Goal: Submit feedback/report problem

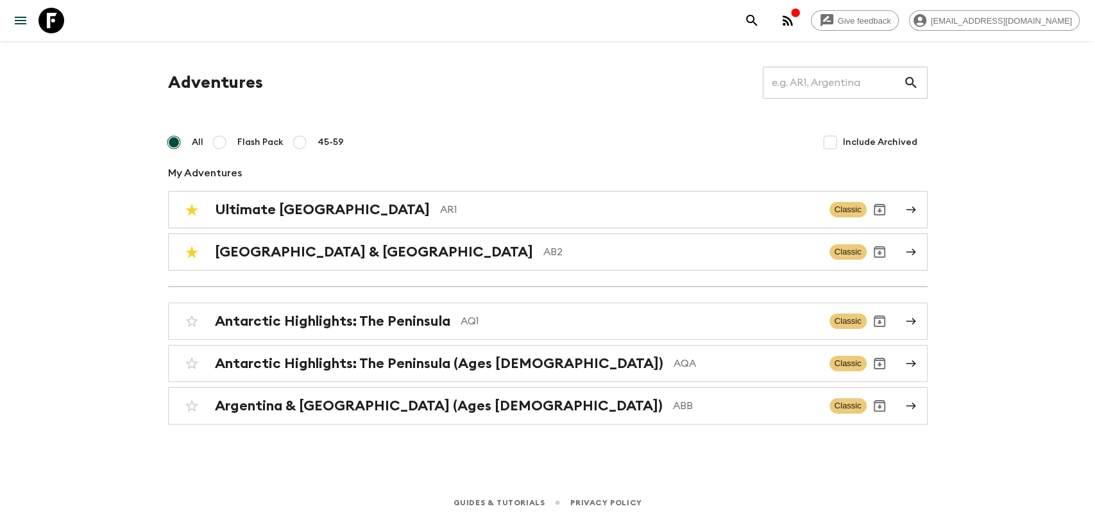
click at [801, 22] on button "button" at bounding box center [788, 21] width 26 height 26
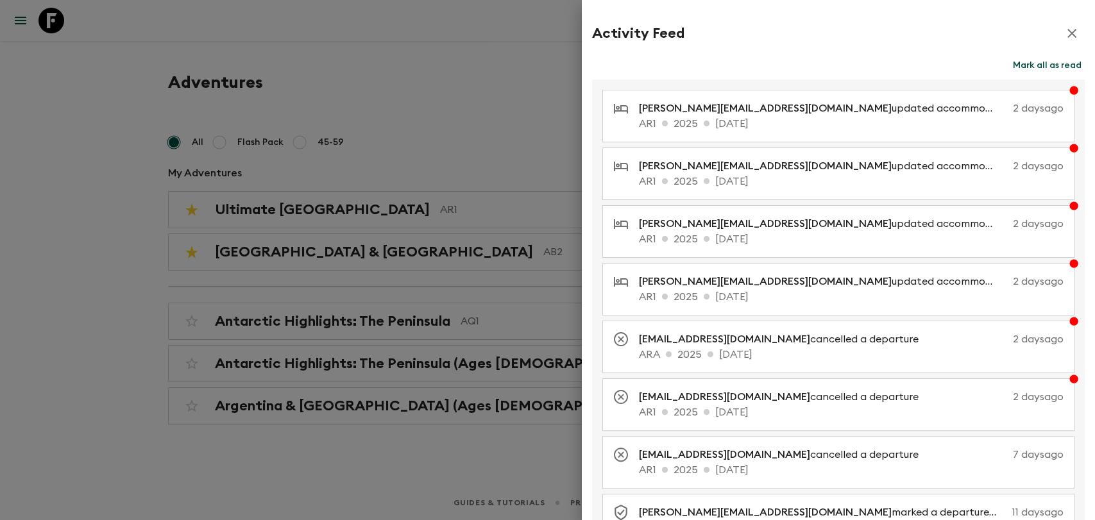
click at [455, 58] on div at bounding box center [547, 260] width 1095 height 520
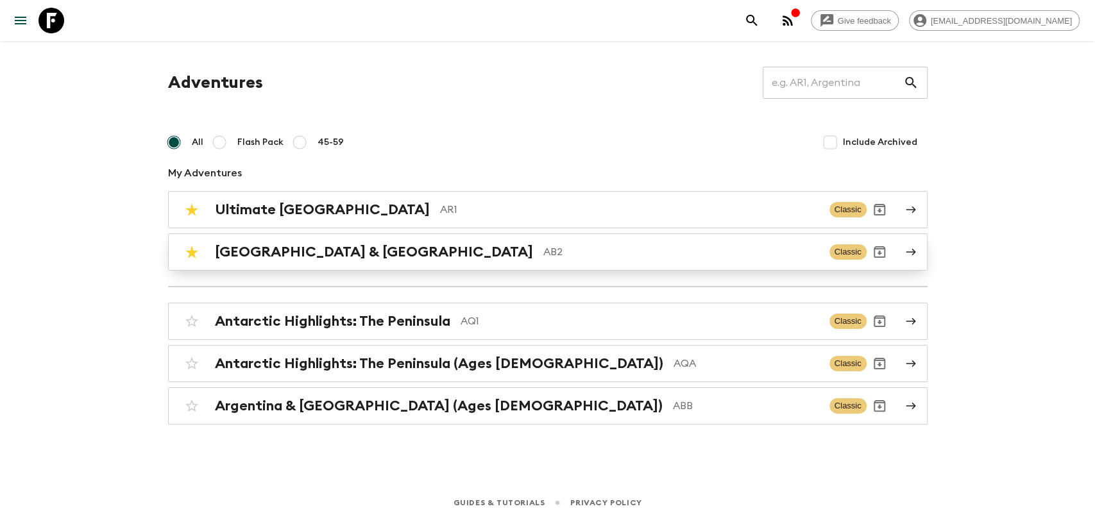
click at [543, 250] on p "AB2" at bounding box center [681, 251] width 276 height 15
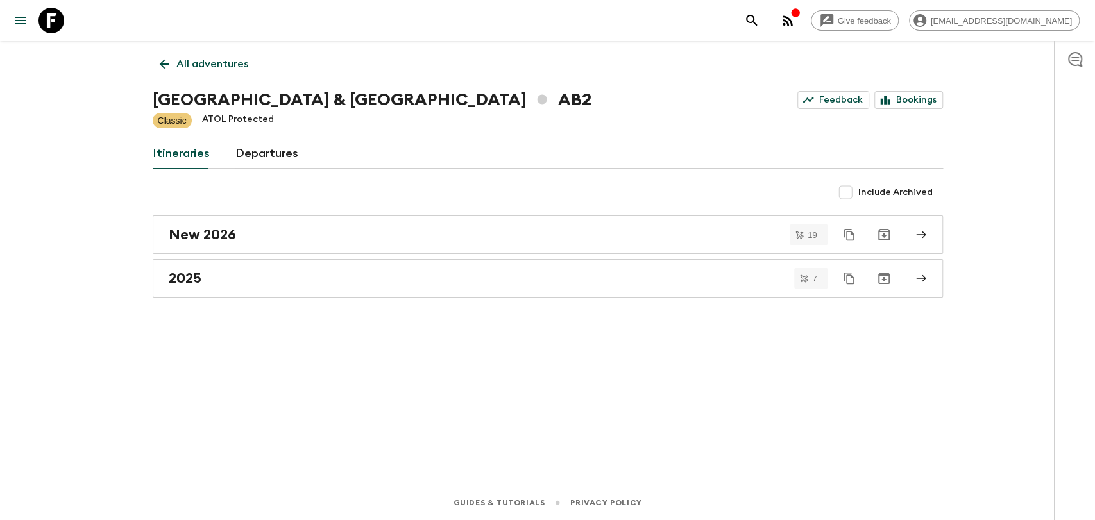
click at [266, 146] on link "Departures" at bounding box center [266, 154] width 63 height 31
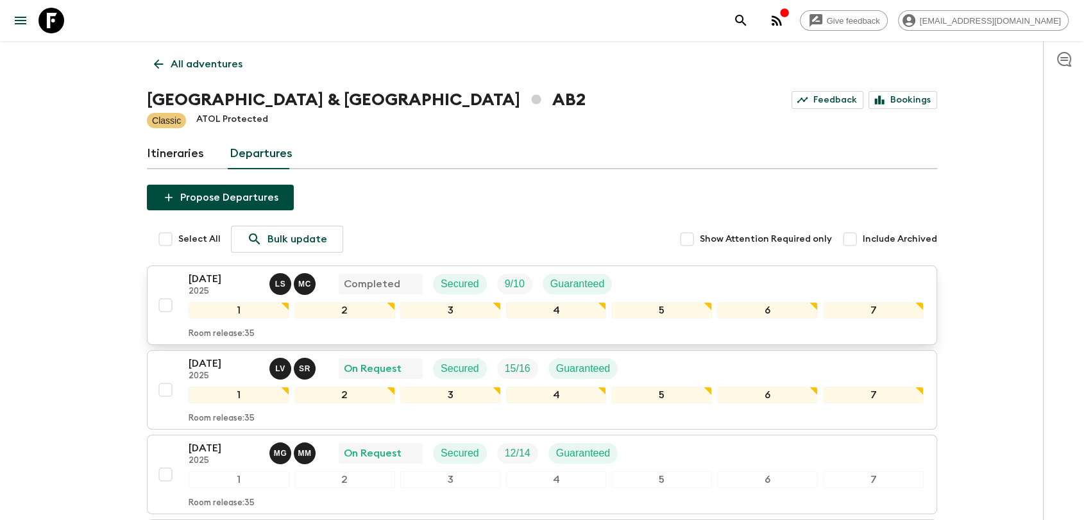
click at [171, 304] on input "checkbox" at bounding box center [166, 305] width 26 height 26
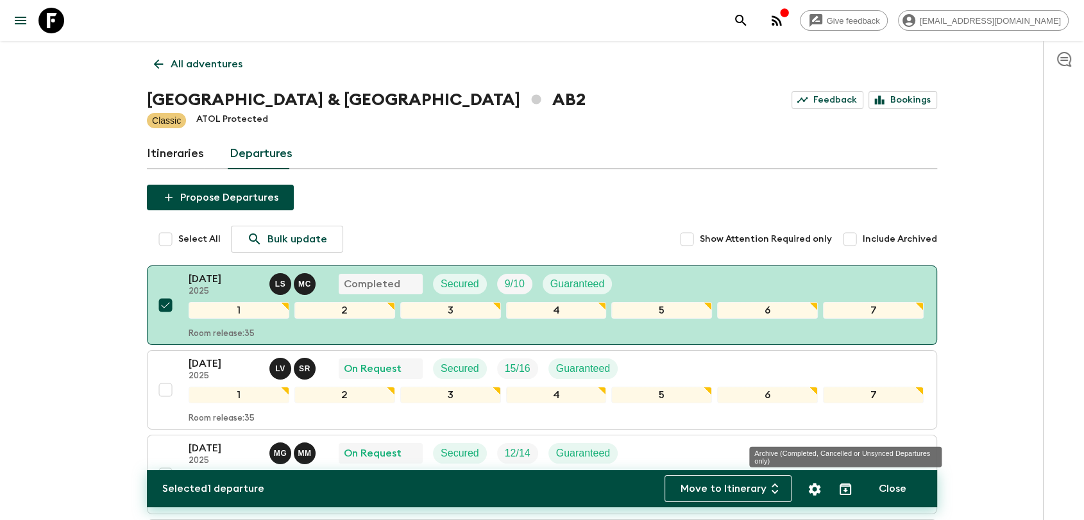
click at [844, 486] on icon "Archive (Completed, Cancelled or Unsynced Departures only)" at bounding box center [846, 490] width 12 height 12
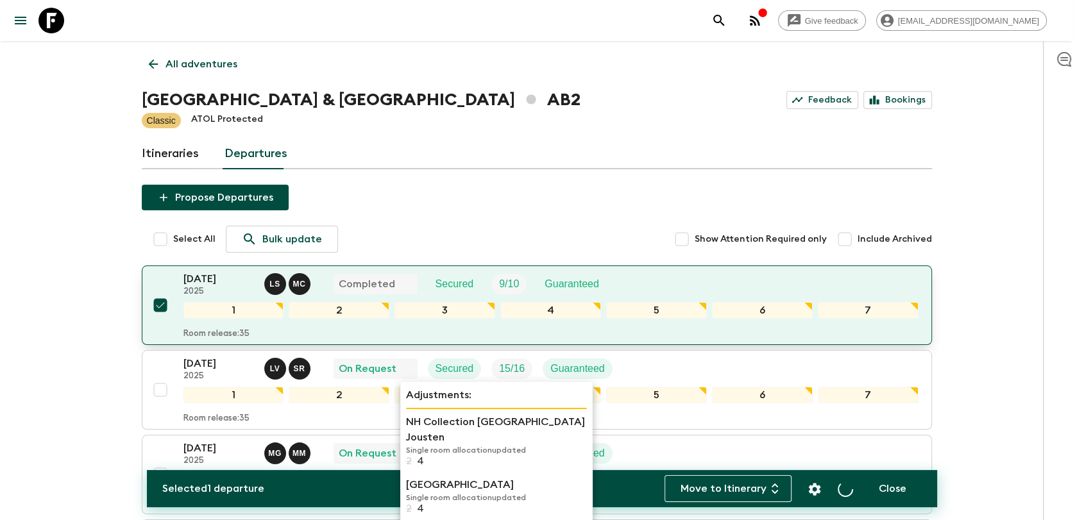
checkbox input "false"
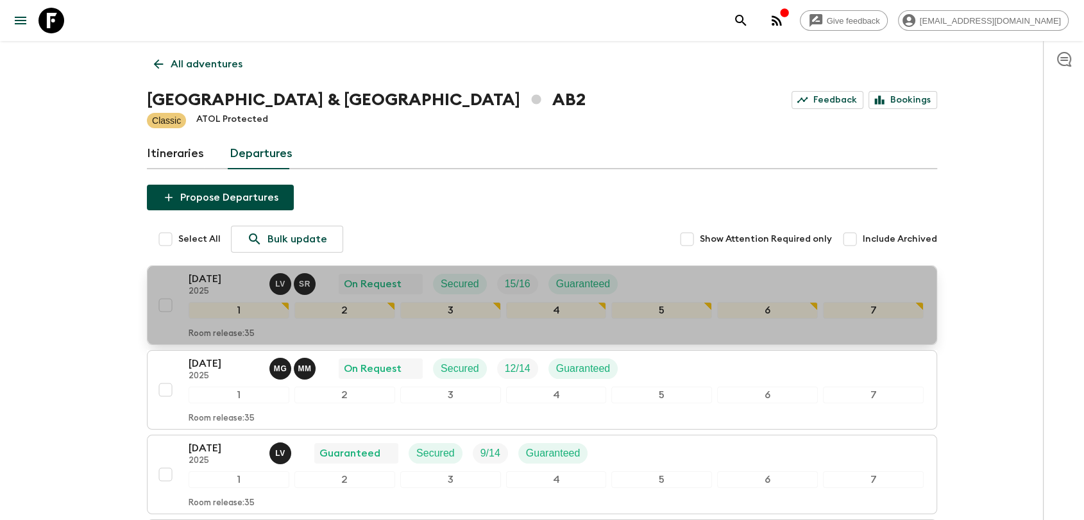
click at [222, 284] on p "[DATE]" at bounding box center [224, 278] width 71 height 15
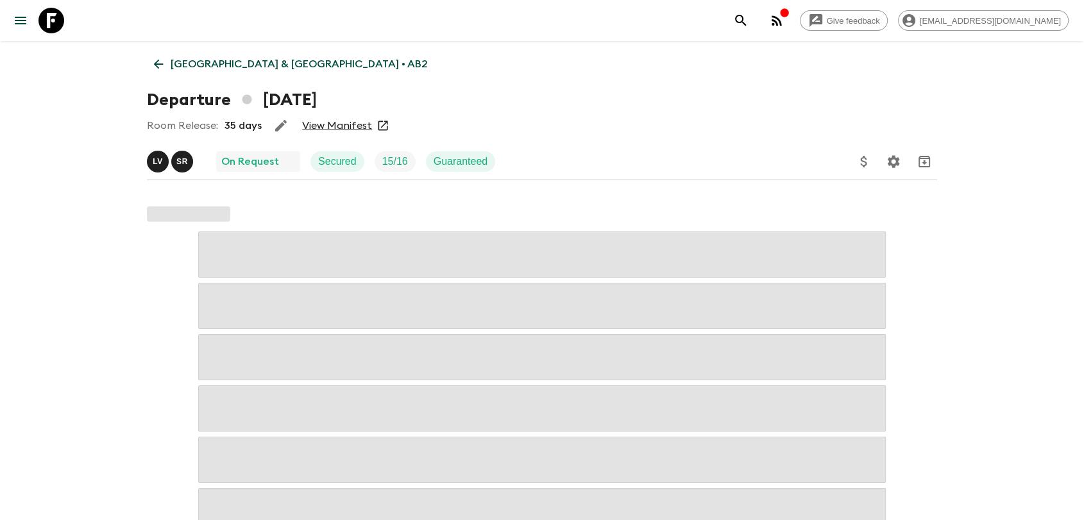
click at [323, 124] on link "View Manifest" at bounding box center [337, 125] width 70 height 13
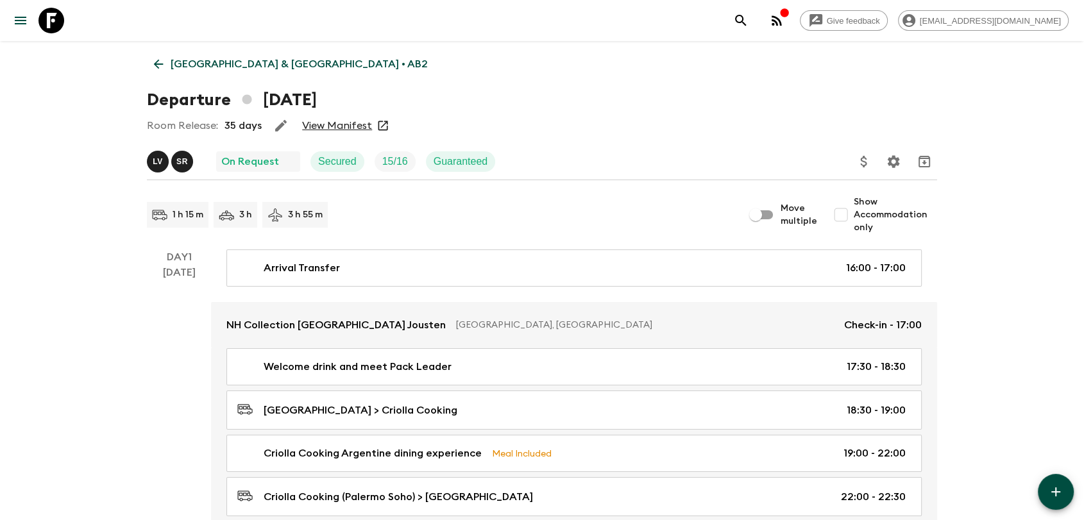
click at [194, 65] on p "[GEOGRAPHIC_DATA] & [GEOGRAPHIC_DATA] • AB2" at bounding box center [299, 63] width 257 height 15
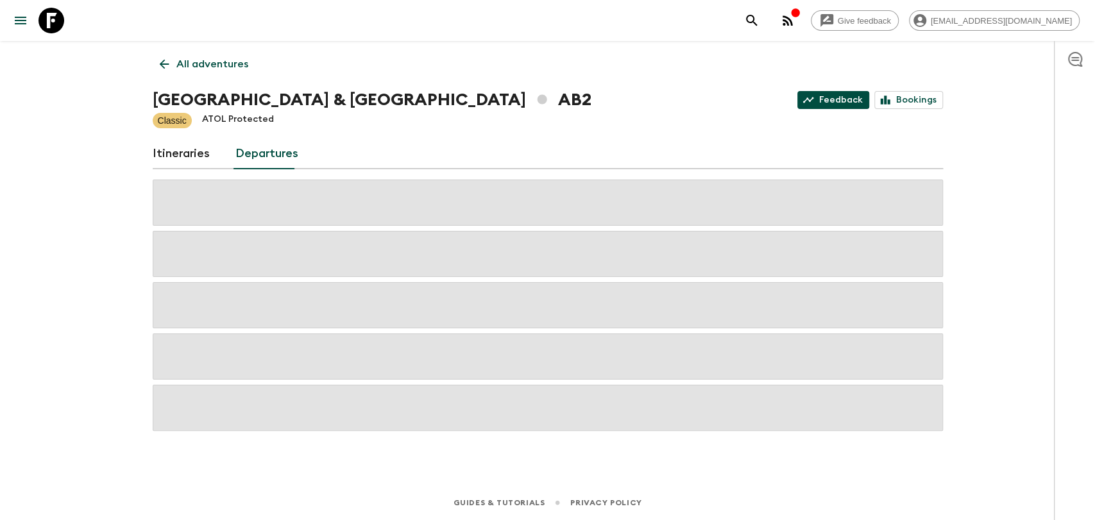
click at [837, 103] on link "Feedback" at bounding box center [833, 100] width 72 height 18
